Goal: Check status: Check status

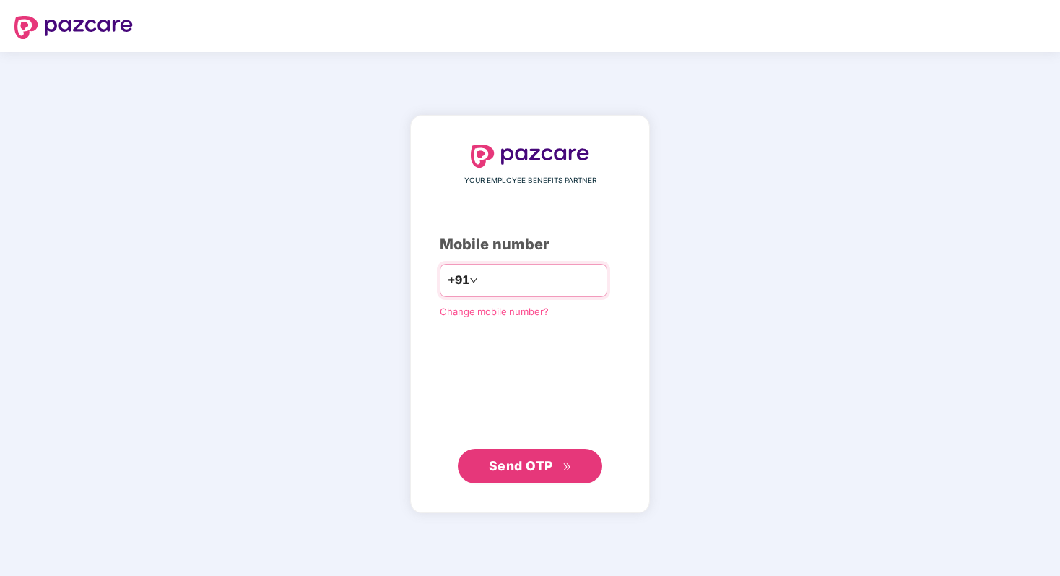
type input "**********"
click at [503, 466] on span "Send OTP" at bounding box center [521, 464] width 64 height 15
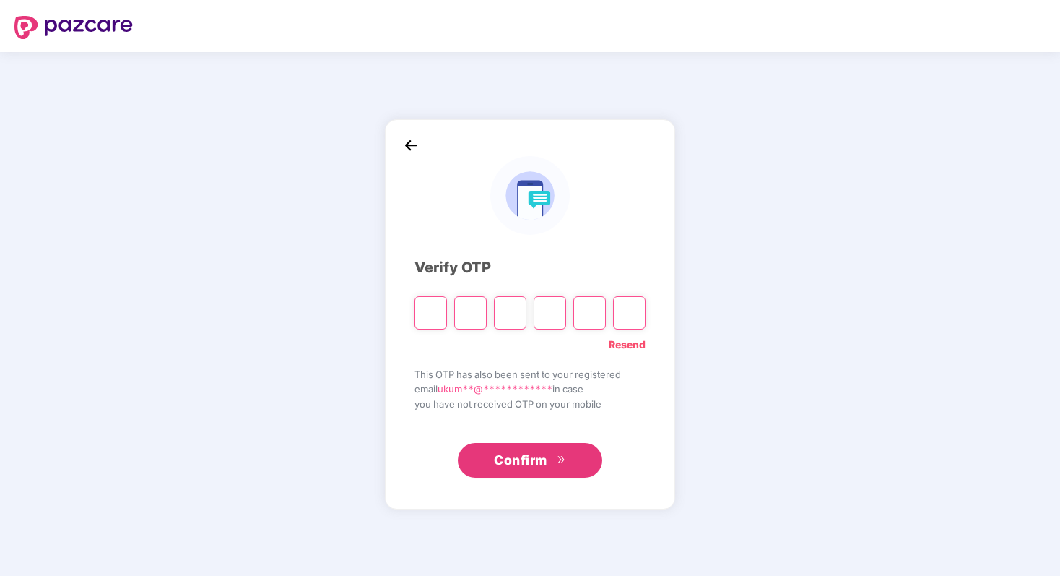
type input "*"
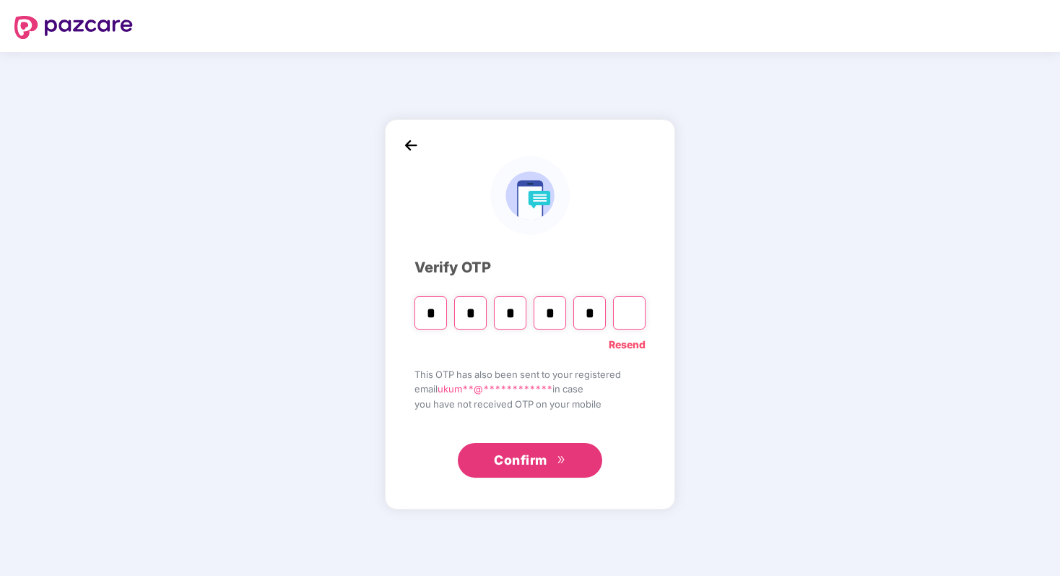
type input "*"
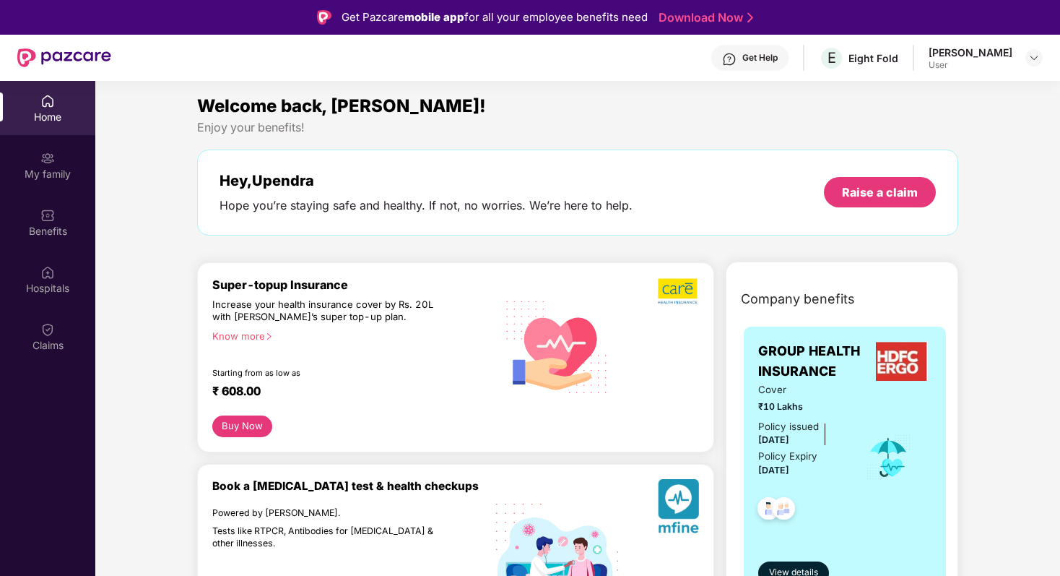
scroll to position [252, 0]
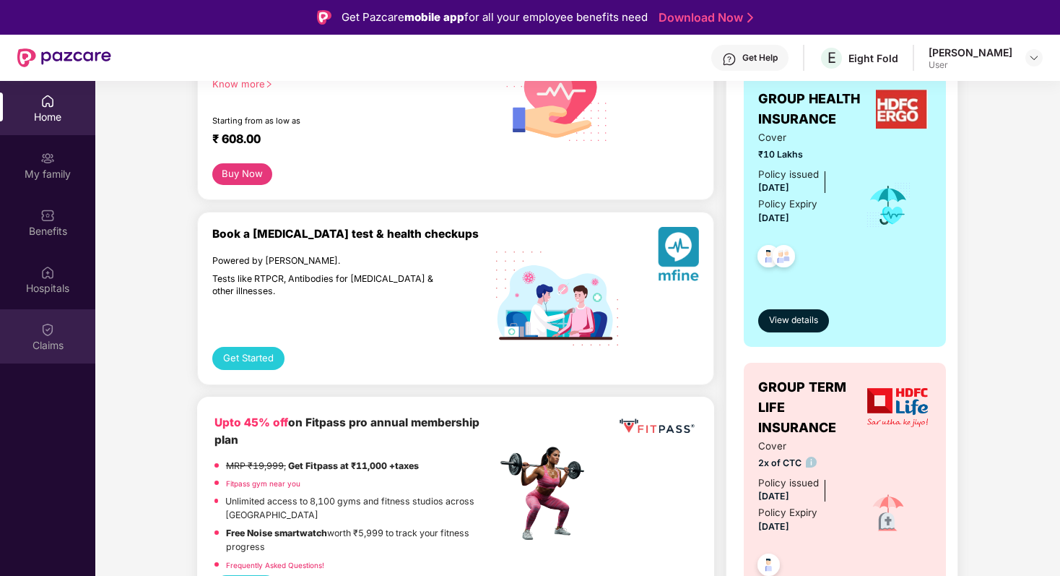
click at [46, 342] on div "Claims" at bounding box center [47, 345] width 95 height 14
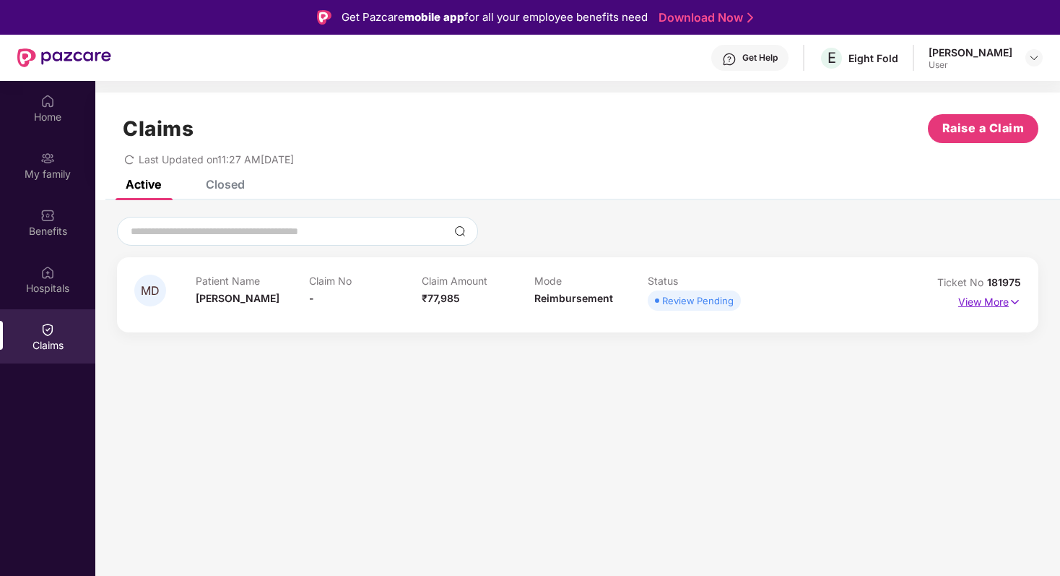
click at [990, 302] on p "View More" at bounding box center [989, 299] width 63 height 19
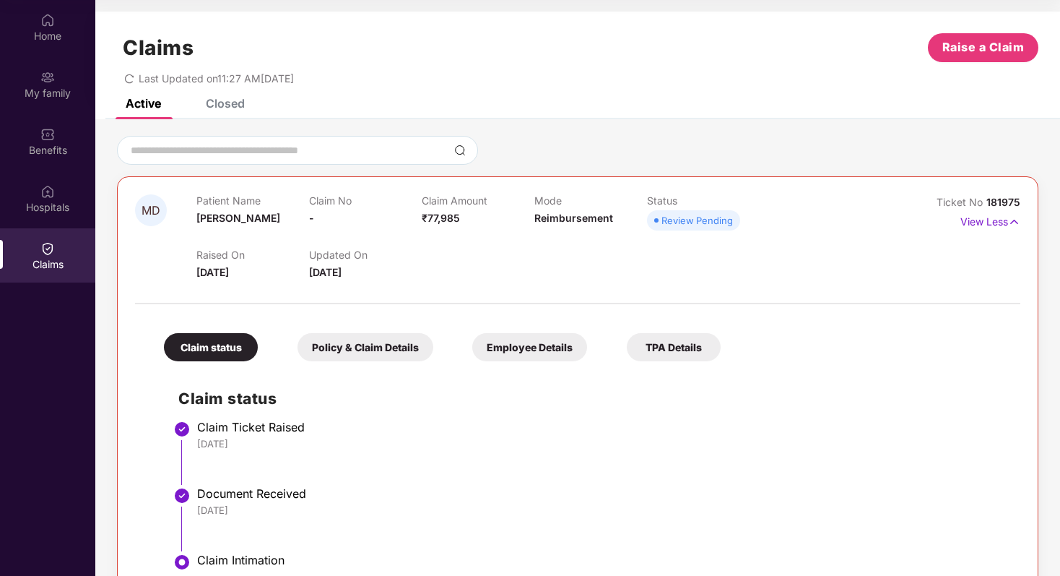
click at [386, 343] on div "Policy & Claim Details" at bounding box center [366, 347] width 136 height 28
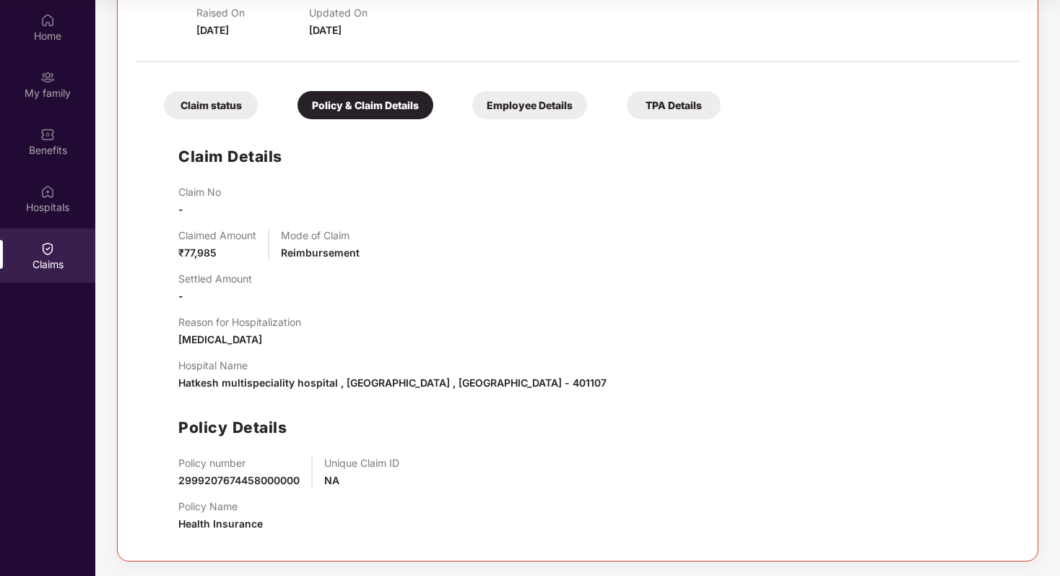
scroll to position [84, 0]
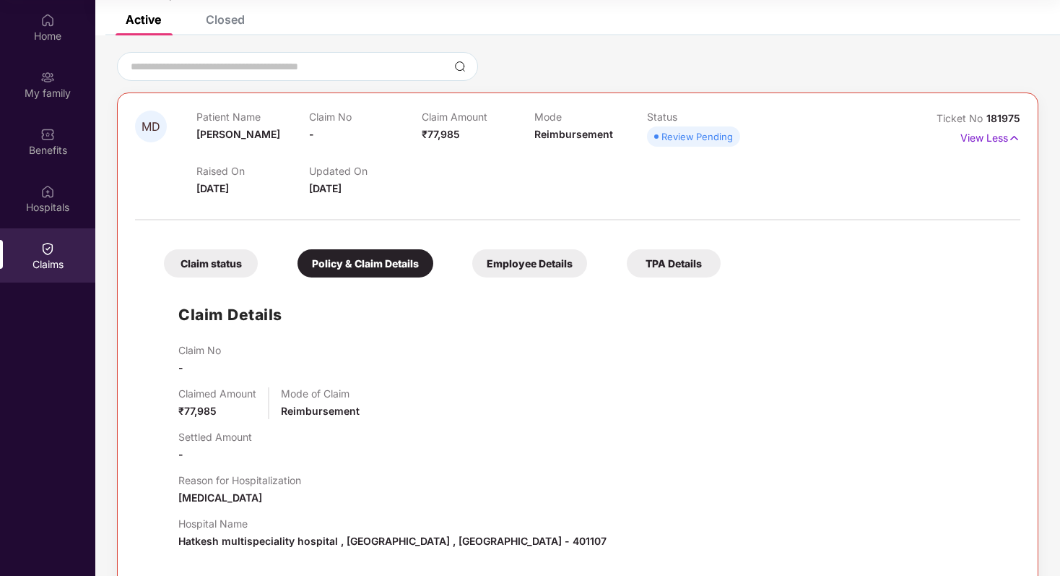
click at [539, 260] on div "Employee Details" at bounding box center [529, 263] width 115 height 28
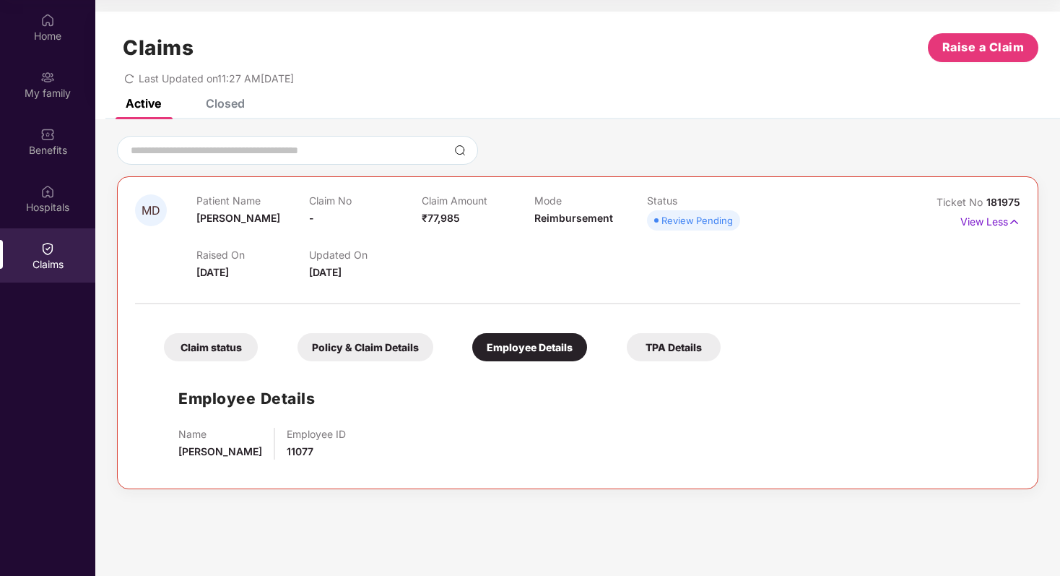
click at [660, 350] on div "TPA Details" at bounding box center [674, 347] width 94 height 28
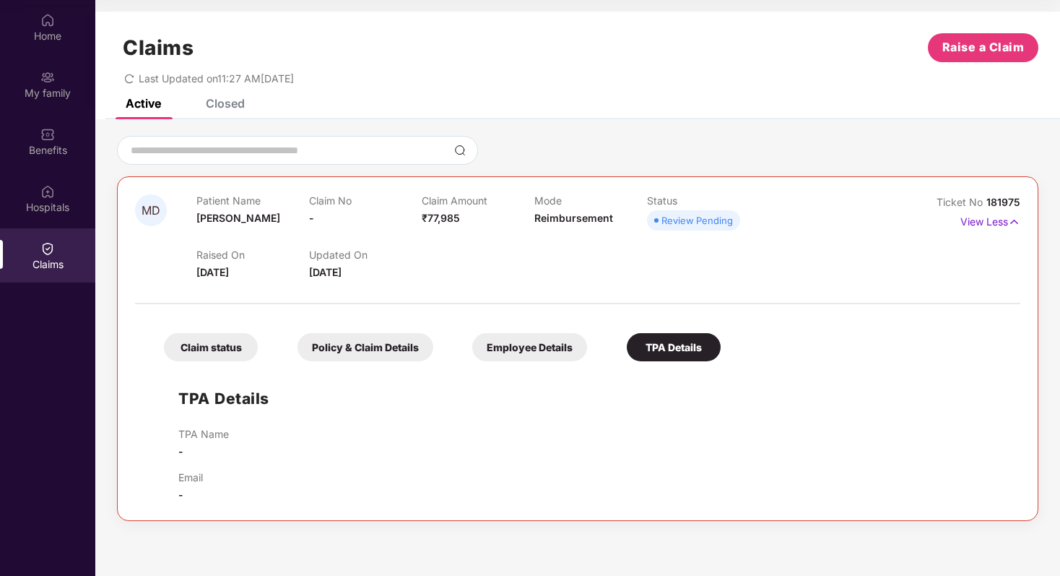
click at [342, 343] on div "Policy & Claim Details" at bounding box center [366, 347] width 136 height 28
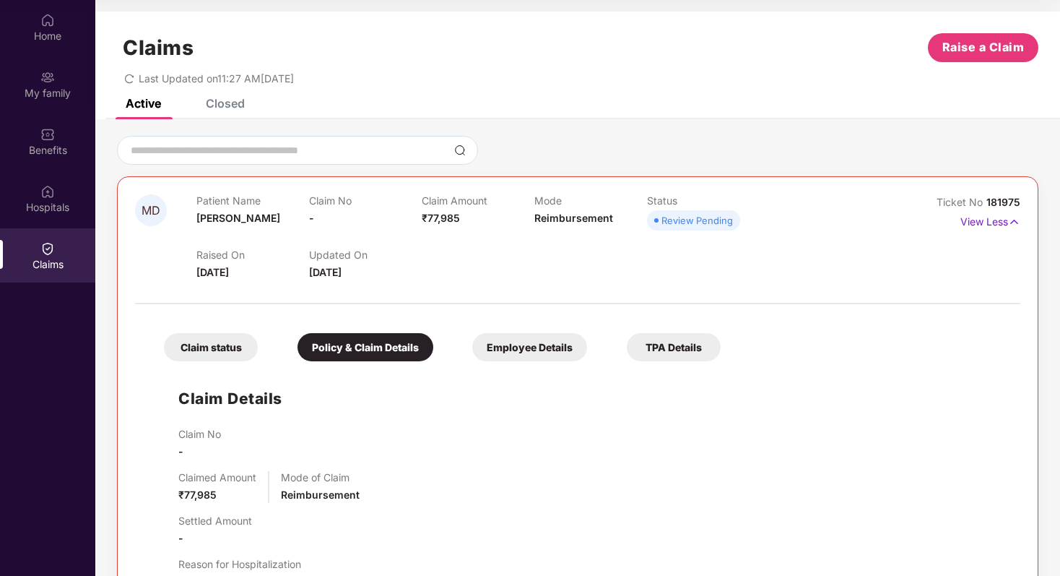
click at [218, 348] on div "Claim status" at bounding box center [211, 347] width 94 height 28
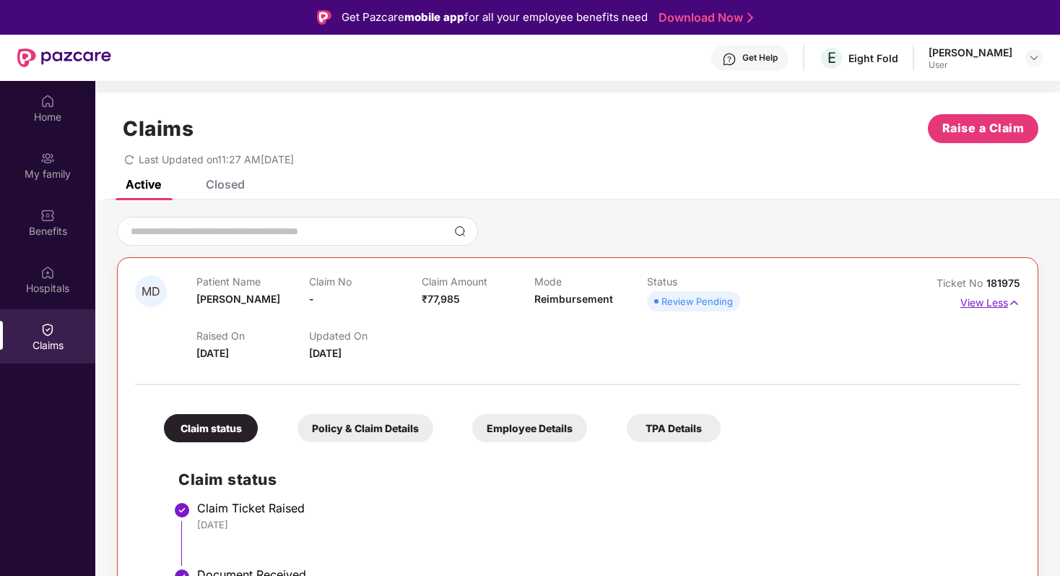
click at [997, 300] on p "View Less" at bounding box center [991, 300] width 60 height 19
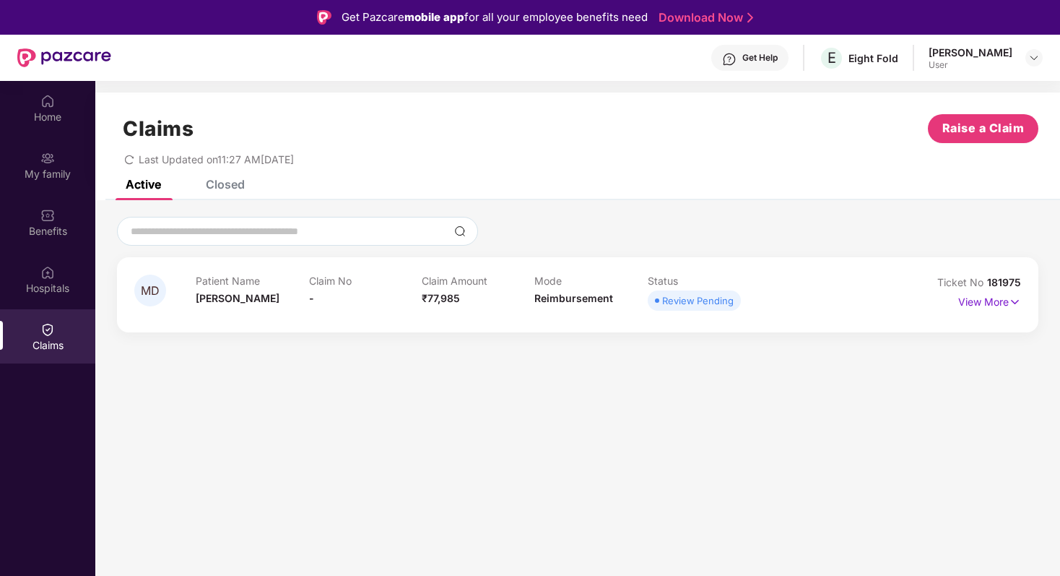
click at [232, 184] on div "Closed" at bounding box center [225, 184] width 39 height 14
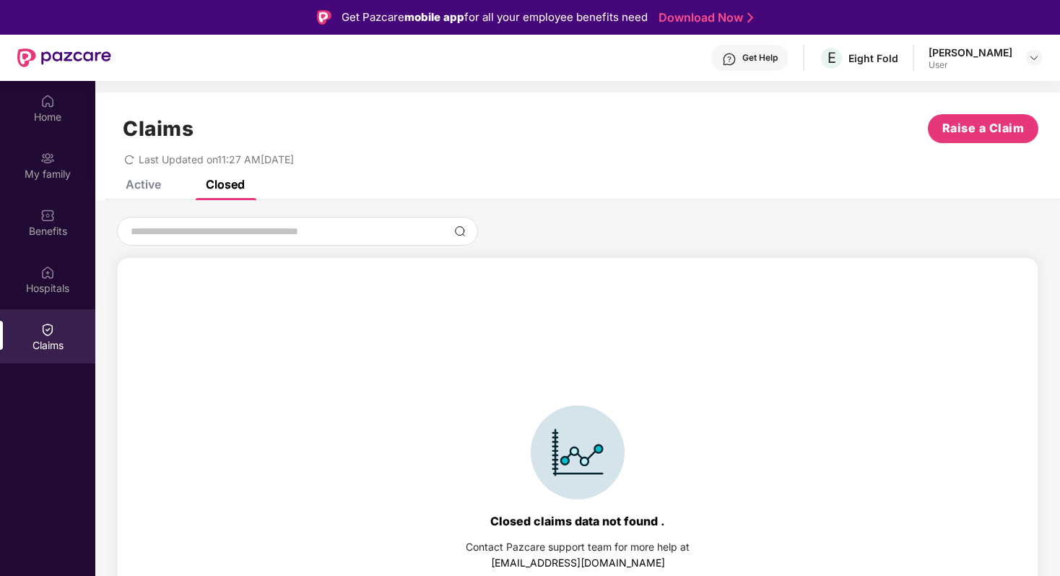
click at [138, 186] on div "Active" at bounding box center [143, 184] width 35 height 14
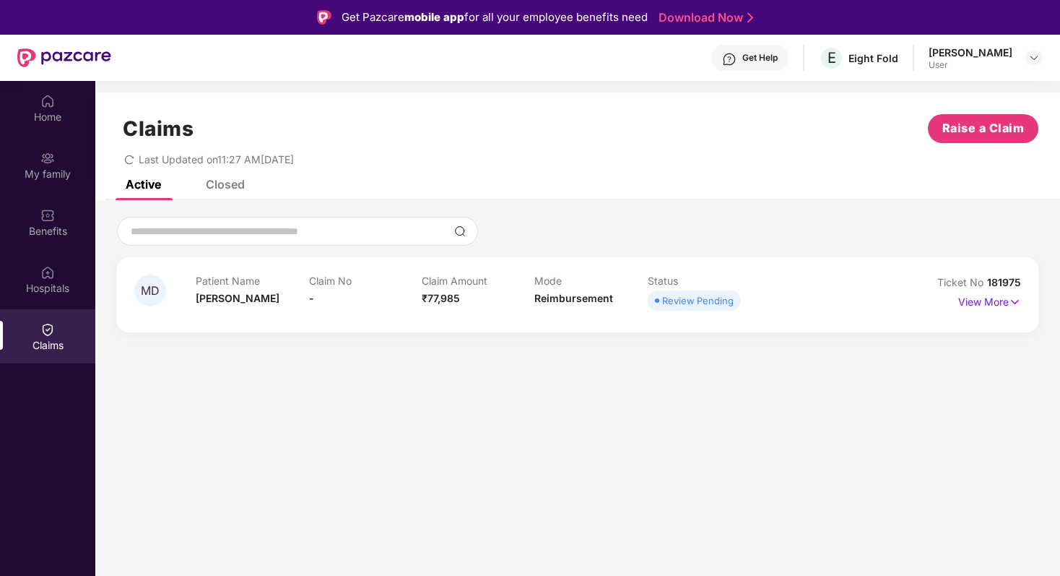
click at [131, 157] on icon "redo" at bounding box center [129, 159] width 9 height 9
click at [131, 160] on icon "redo" at bounding box center [129, 160] width 10 height 10
